Goal: Information Seeking & Learning: Learn about a topic

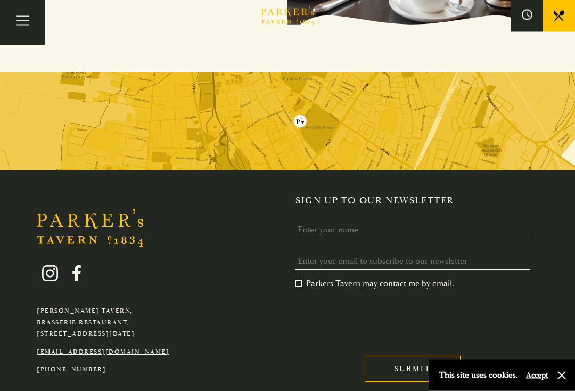
scroll to position [1915, 0]
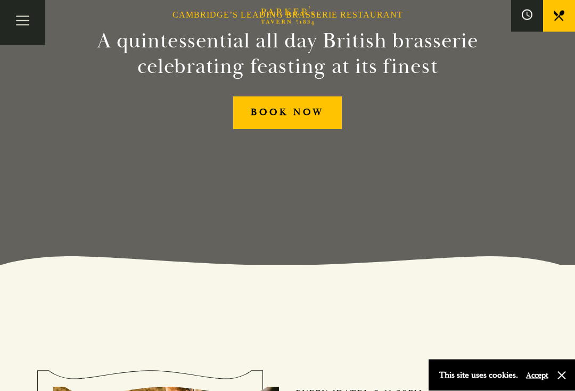
scroll to position [123, 0]
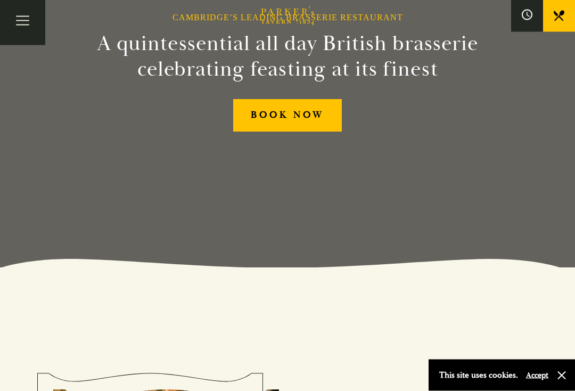
click at [270, 127] on link "BOOK NOW" at bounding box center [287, 116] width 109 height 32
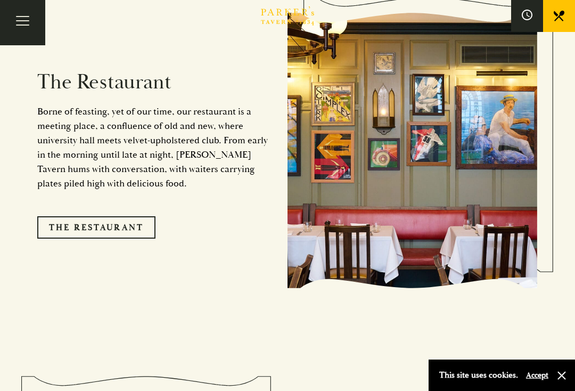
scroll to position [904, 0]
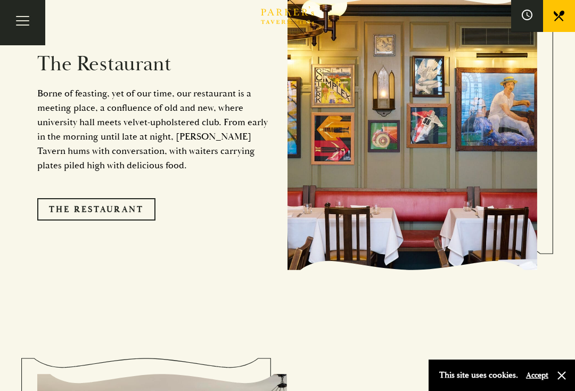
click at [61, 198] on link "The Restaurant" at bounding box center [96, 209] width 118 height 22
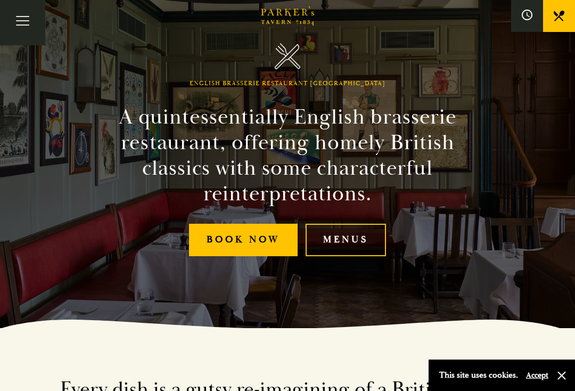
scroll to position [62, 0]
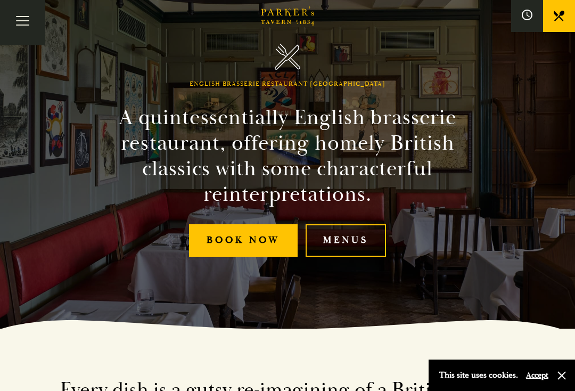
click at [335, 249] on link "Menus" at bounding box center [346, 240] width 80 height 32
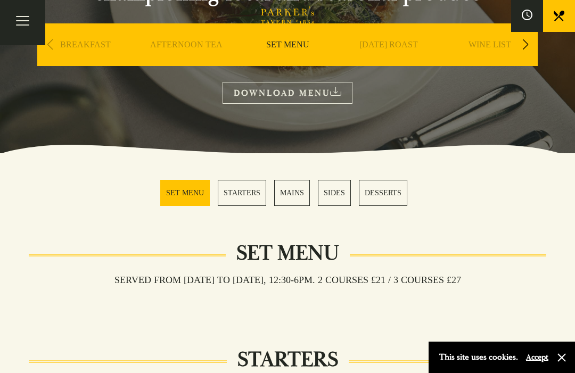
scroll to position [200, 0]
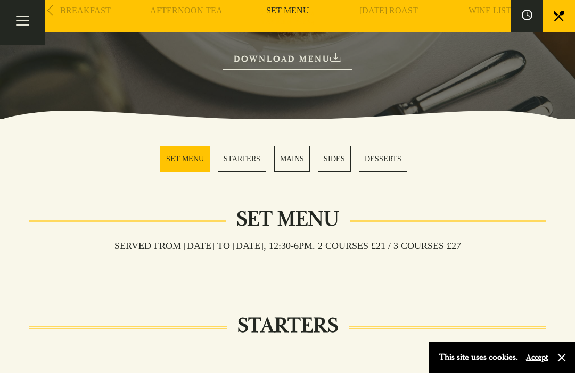
click at [291, 159] on link "MAINS" at bounding box center [292, 159] width 36 height 26
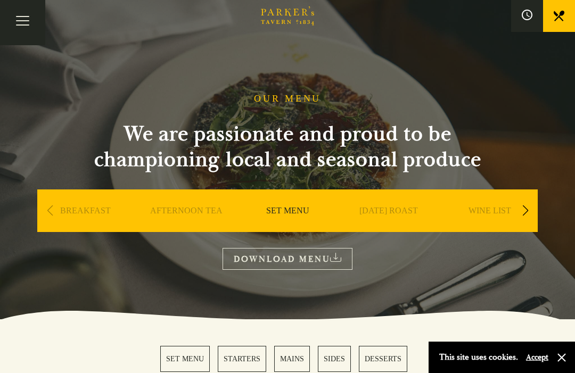
click at [561, 212] on section "OUR MENU We are passionate and proud to be championing local and seasonal produ…" at bounding box center [287, 160] width 575 height 320
click at [519, 219] on div "Next slide" at bounding box center [525, 210] width 14 height 23
click at [514, 207] on link "A LA CARTE" at bounding box center [491, 227] width 50 height 43
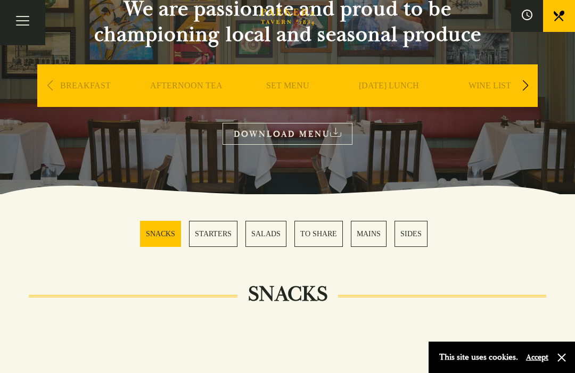
scroll to position [124, 0]
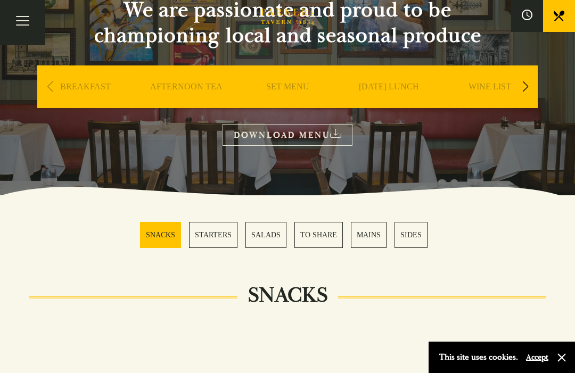
click at [51, 85] on div "Previous slide" at bounding box center [50, 86] width 14 height 23
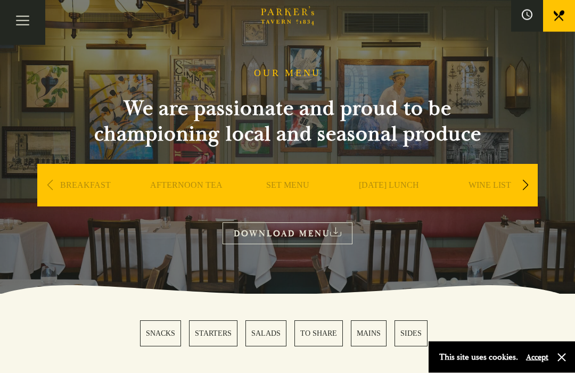
scroll to position [0, 0]
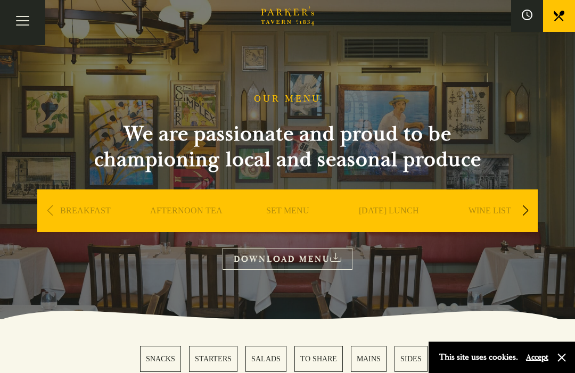
click at [70, 212] on link "BREAKFAST" at bounding box center [85, 227] width 51 height 43
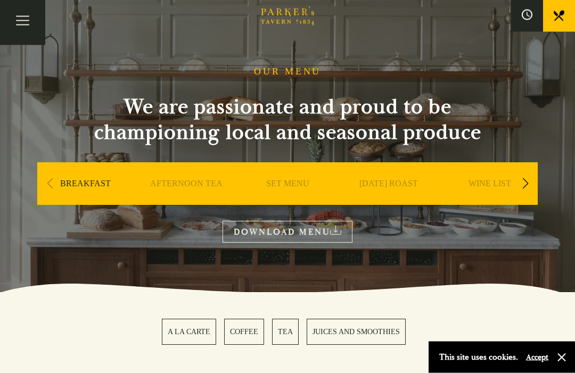
scroll to position [27, 0]
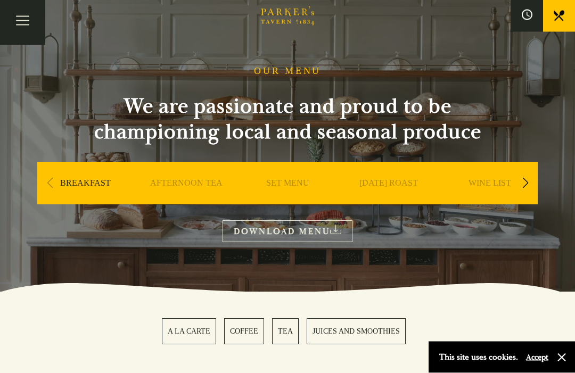
click at [278, 178] on link "SET MENU" at bounding box center [287, 199] width 43 height 43
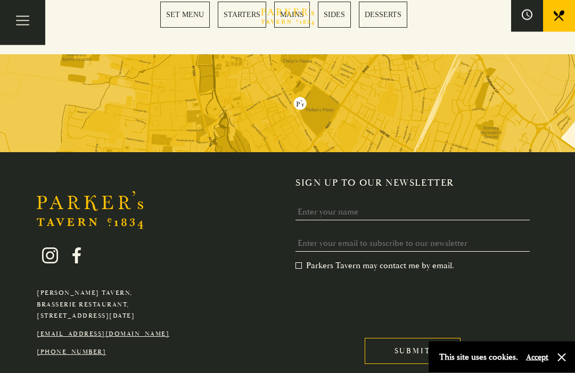
scroll to position [1779, 0]
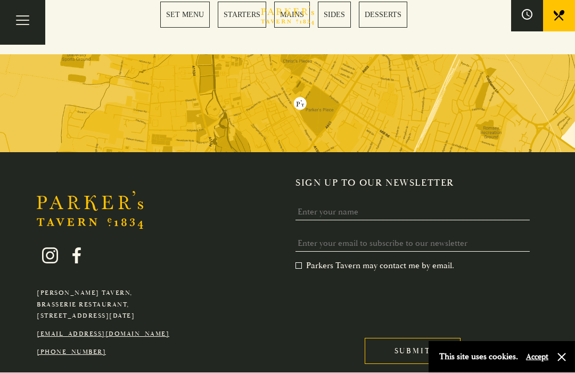
click at [24, 20] on button "Toggle navigation" at bounding box center [22, 22] width 45 height 45
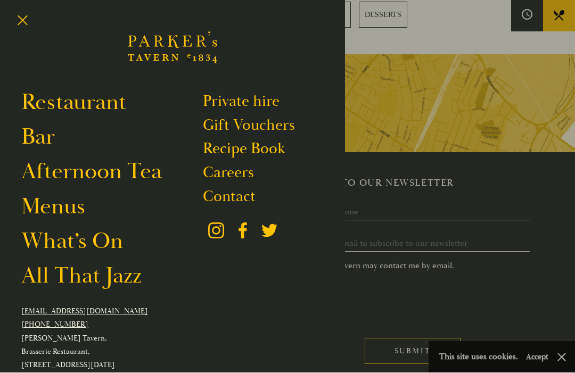
click at [42, 99] on link "Restaurant" at bounding box center [73, 102] width 105 height 29
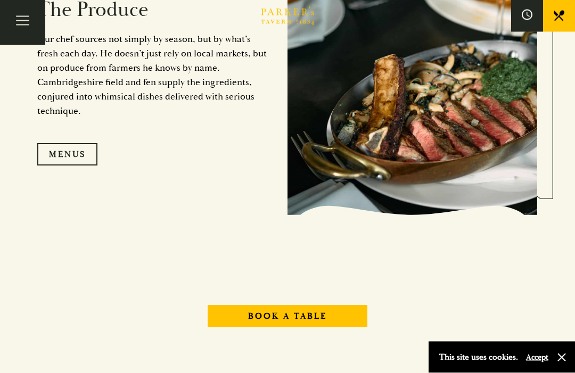
scroll to position [962, 0]
click at [54, 166] on link "Menus" at bounding box center [67, 154] width 60 height 22
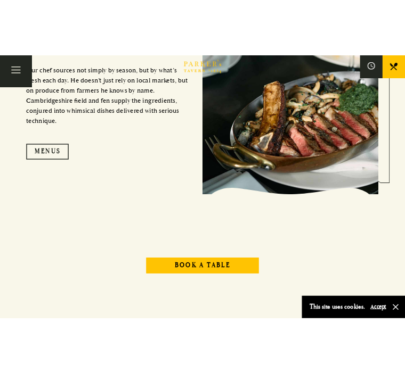
scroll to position [1393, 0]
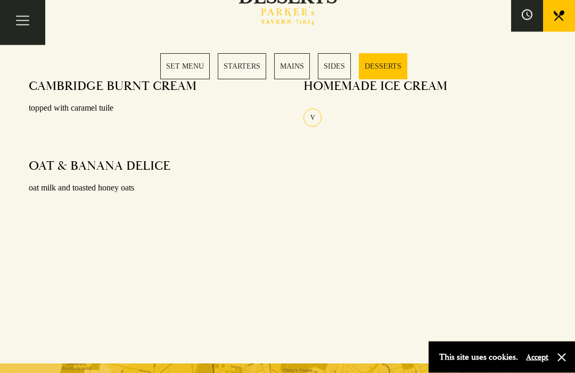
scroll to position [1470, 0]
click at [22, 26] on button "Toggle navigation" at bounding box center [22, 22] width 45 height 45
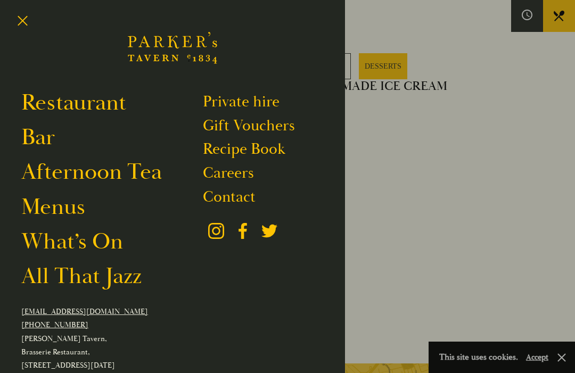
click at [39, 254] on link "What’s On" at bounding box center [72, 241] width 102 height 29
